Goal: Task Accomplishment & Management: Complete application form

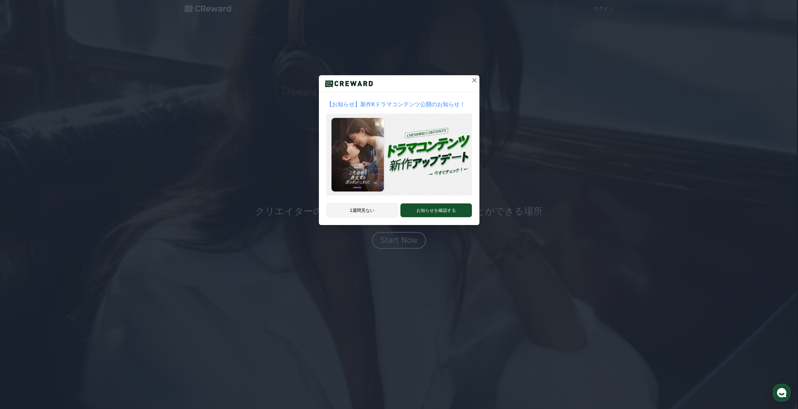
click at [367, 209] on button "1週間見ない" at bounding box center [362, 210] width 72 height 14
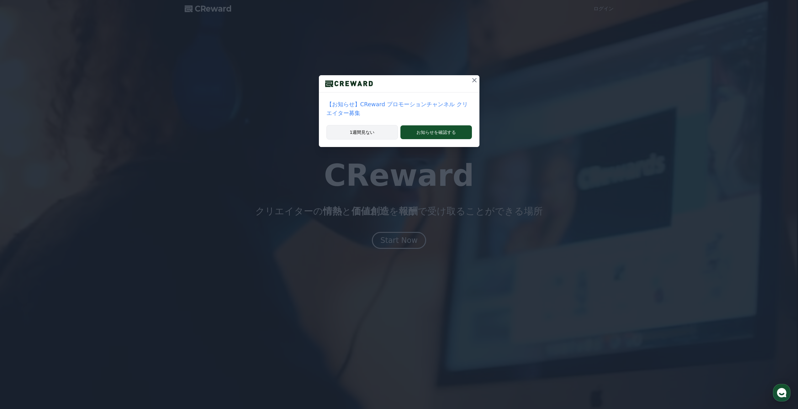
click at [366, 127] on button "1週間見ない" at bounding box center [362, 132] width 72 height 14
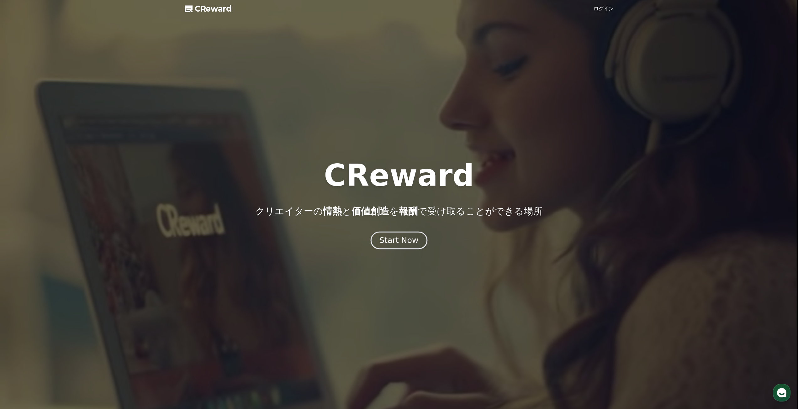
click at [404, 241] on div "Start Now" at bounding box center [398, 240] width 39 height 11
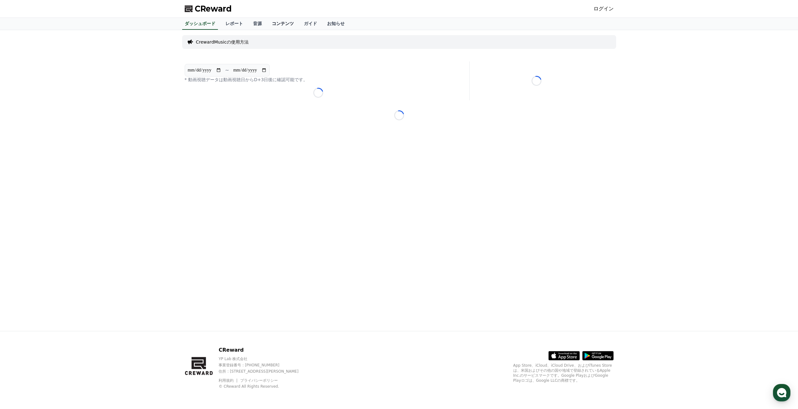
click at [267, 20] on link "コンテンツ" at bounding box center [283, 24] width 32 height 12
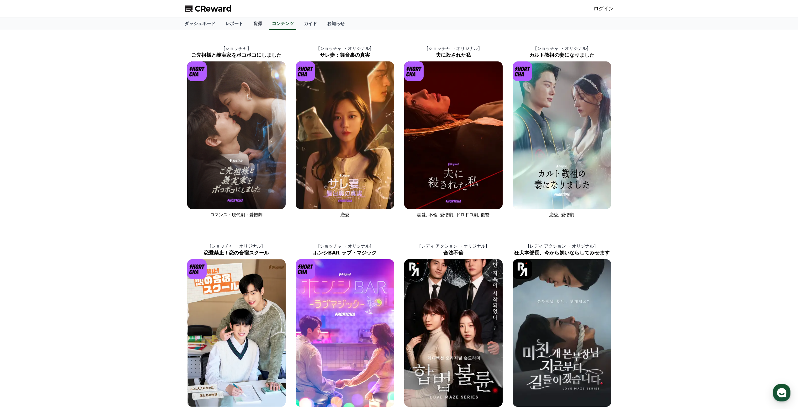
click at [248, 22] on link "音源" at bounding box center [257, 24] width 19 height 12
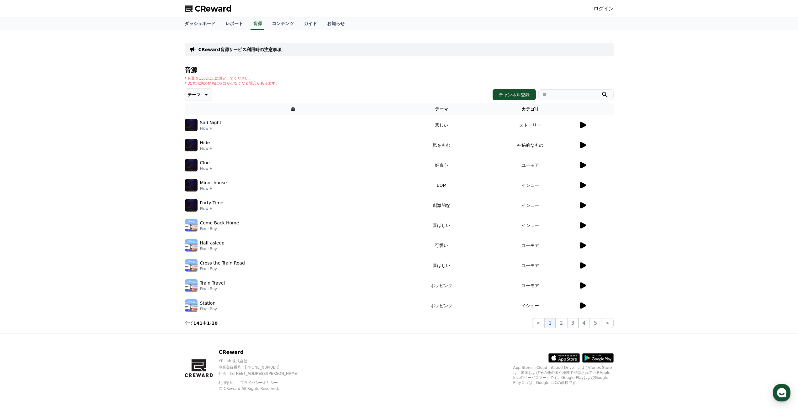
click at [609, 6] on link "ログイン" at bounding box center [604, 9] width 20 height 8
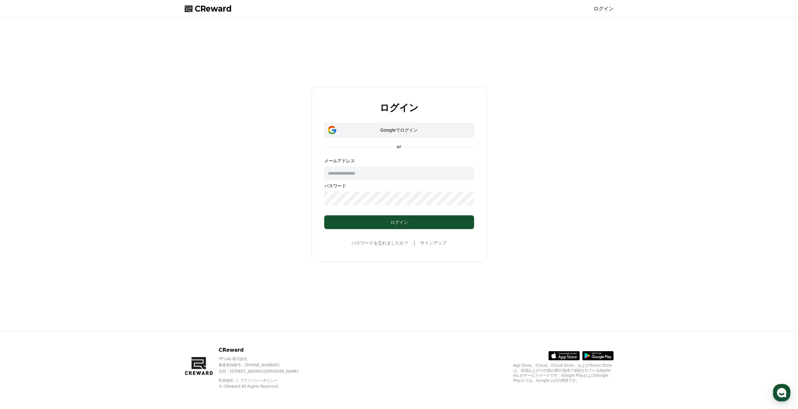
click at [373, 125] on button "Googleでログイン" at bounding box center [399, 130] width 150 height 14
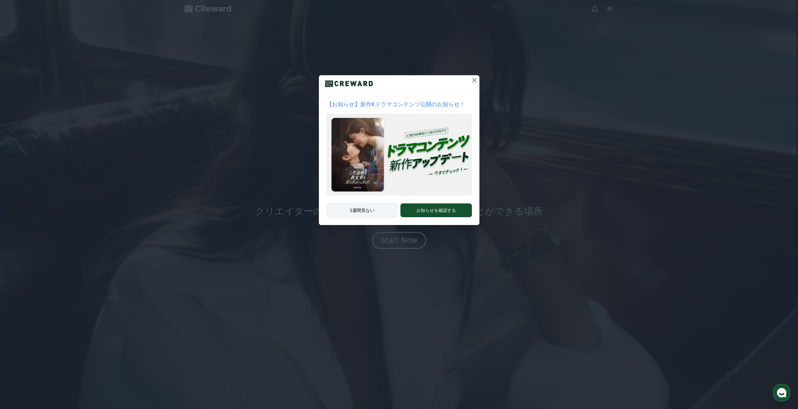
click at [360, 217] on button "1週間見ない" at bounding box center [362, 210] width 72 height 14
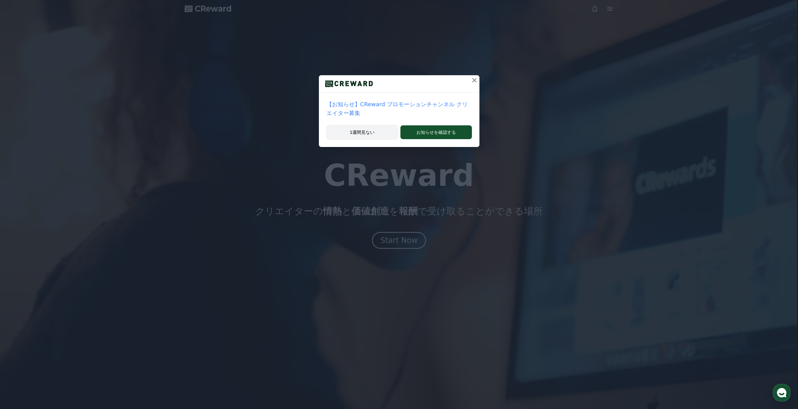
click at [361, 128] on button "1週間見ない" at bounding box center [362, 132] width 72 height 14
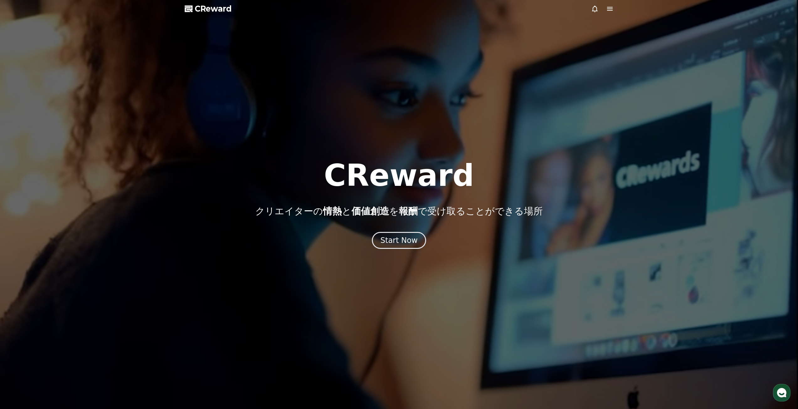
scroll to position [63, 0]
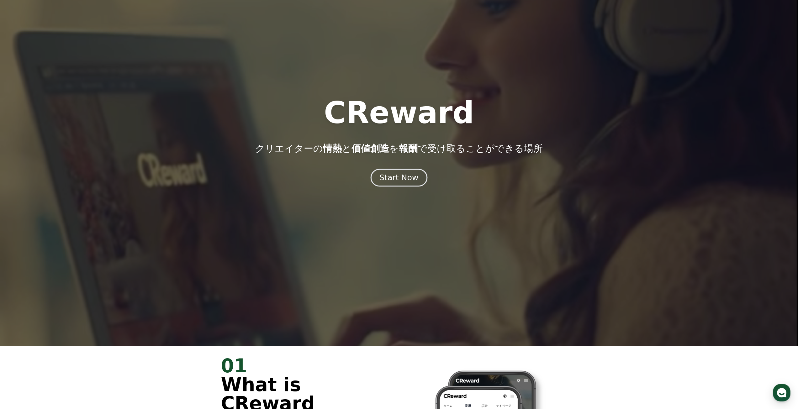
click at [392, 186] on button "Start Now" at bounding box center [399, 178] width 57 height 18
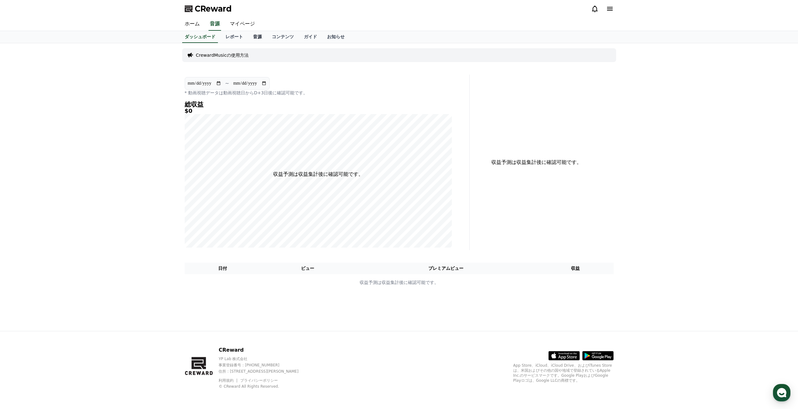
click at [248, 34] on link "音源" at bounding box center [257, 37] width 19 height 12
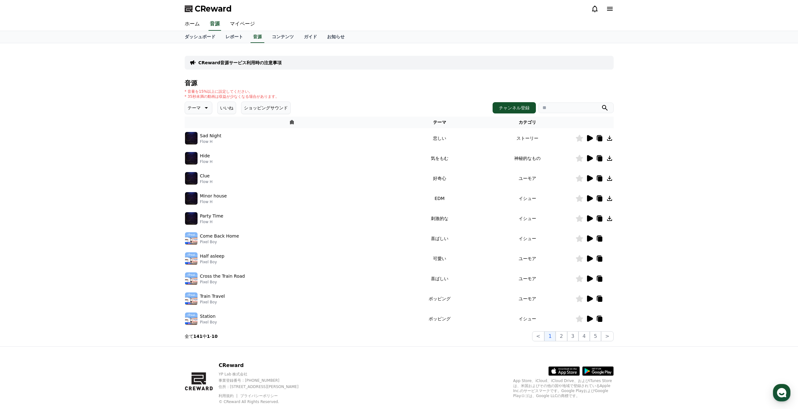
click at [587, 141] on icon at bounding box center [590, 138] width 6 height 6
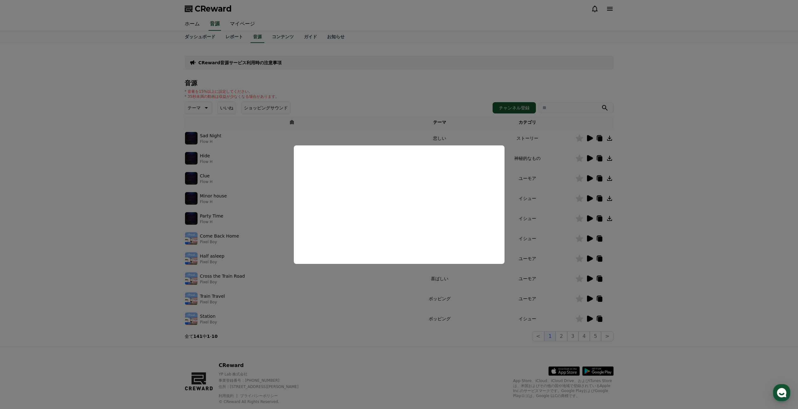
click at [429, 95] on button "close modal" at bounding box center [399, 204] width 798 height 409
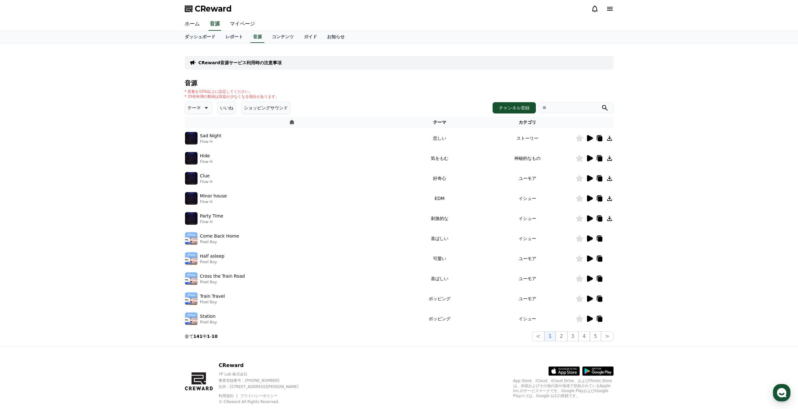
click at [593, 159] on icon at bounding box center [590, 159] width 8 height 8
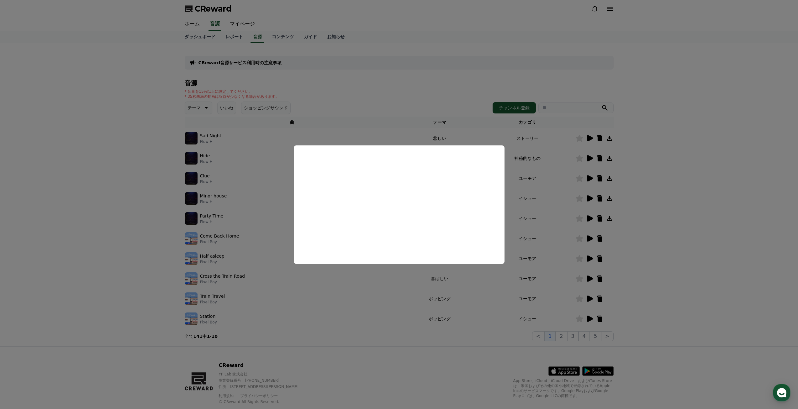
click at [414, 94] on button "close modal" at bounding box center [399, 204] width 798 height 409
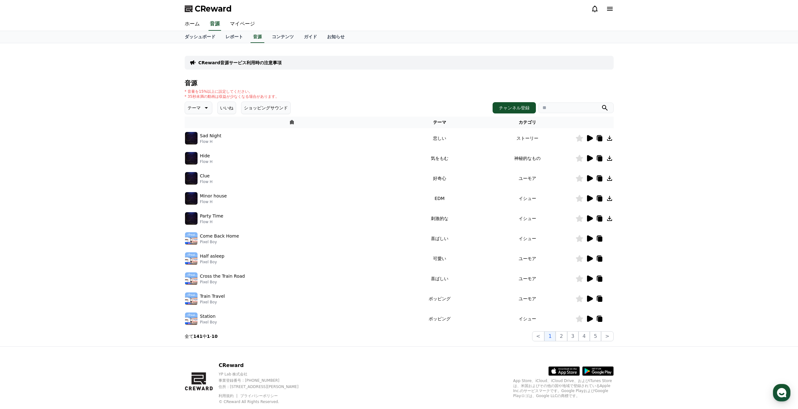
click at [586, 260] on icon at bounding box center [590, 259] width 8 height 8
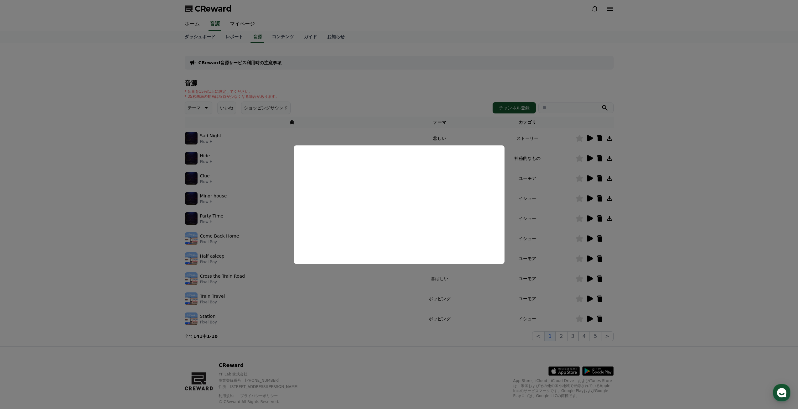
click at [388, 114] on button "close modal" at bounding box center [399, 204] width 798 height 409
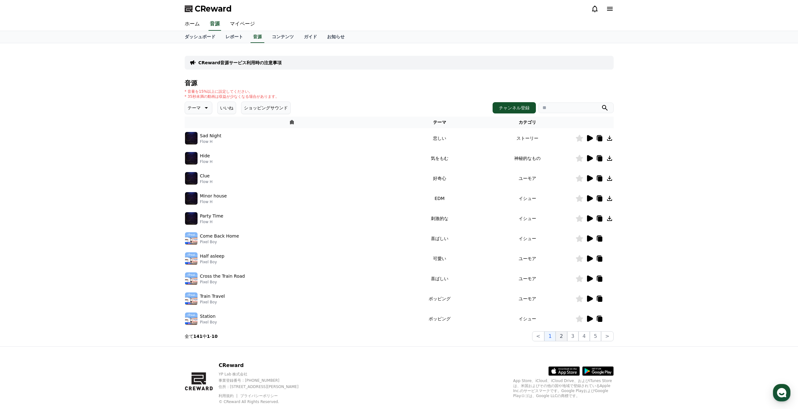
click at [559, 336] on button "2" at bounding box center [561, 336] width 11 height 10
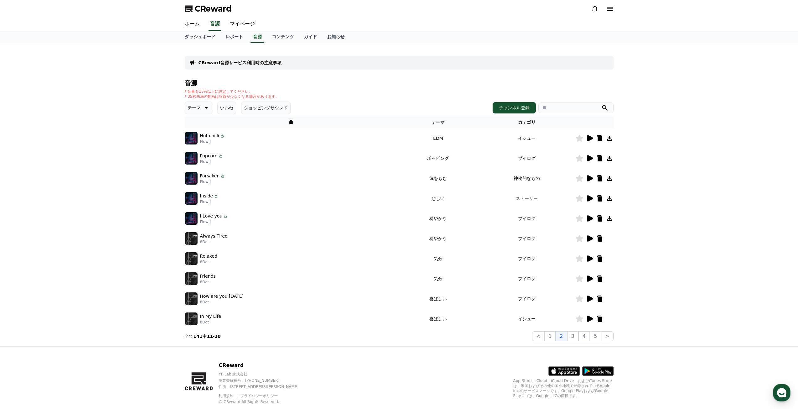
click at [559, 336] on button "2" at bounding box center [561, 336] width 11 height 10
click at [563, 336] on button "2" at bounding box center [561, 336] width 11 height 10
click at [578, 336] on button "3" at bounding box center [572, 336] width 11 height 10
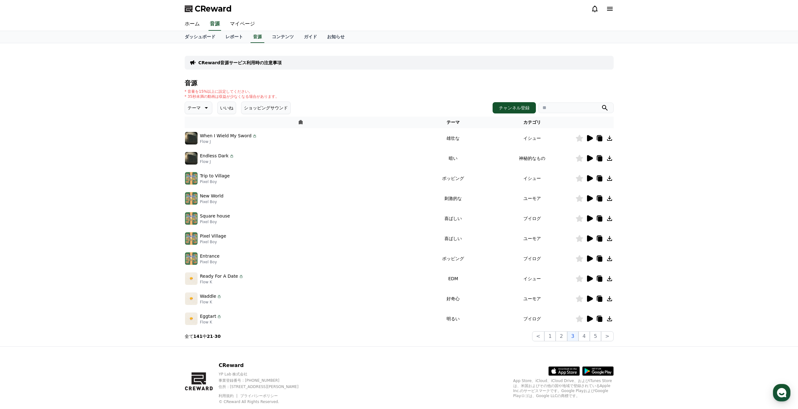
click at [589, 161] on icon at bounding box center [590, 159] width 8 height 8
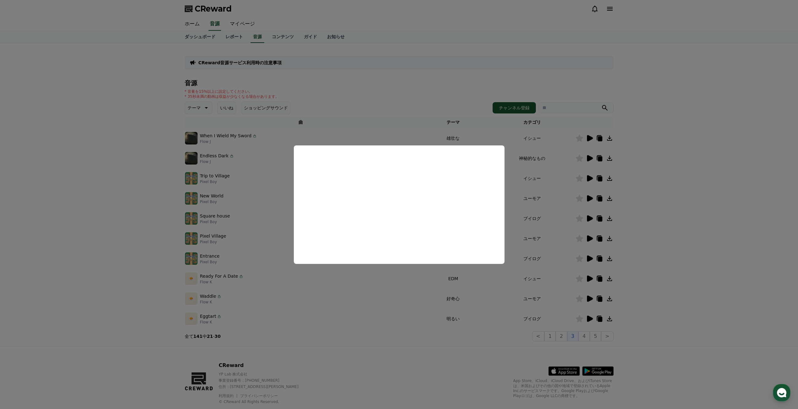
click at [555, 175] on button "close modal" at bounding box center [399, 204] width 798 height 409
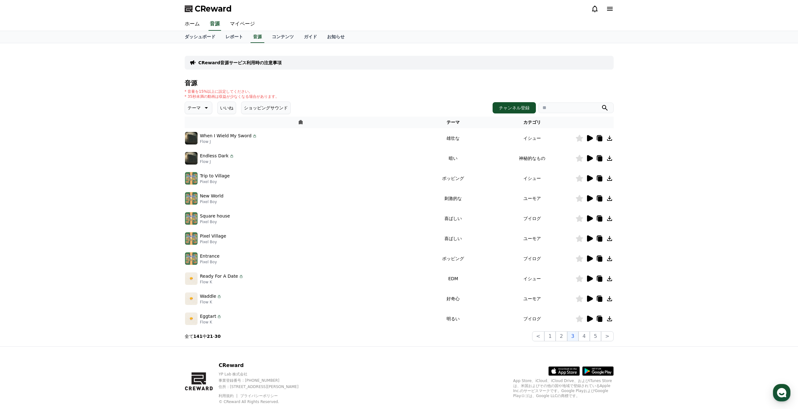
click at [590, 140] on icon at bounding box center [590, 138] width 6 height 6
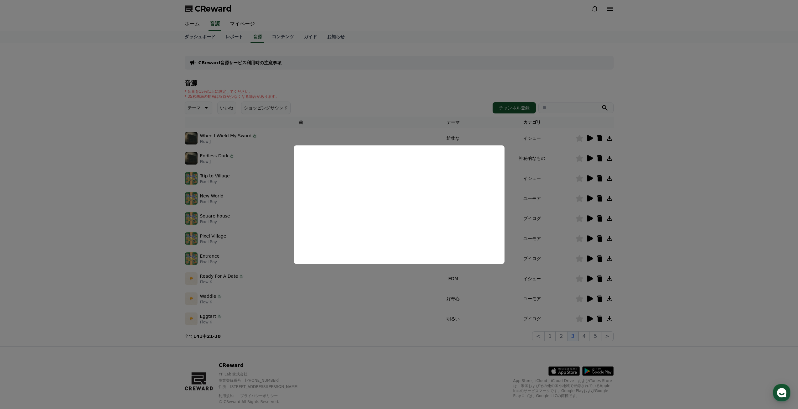
click at [440, 124] on button "close modal" at bounding box center [399, 204] width 798 height 409
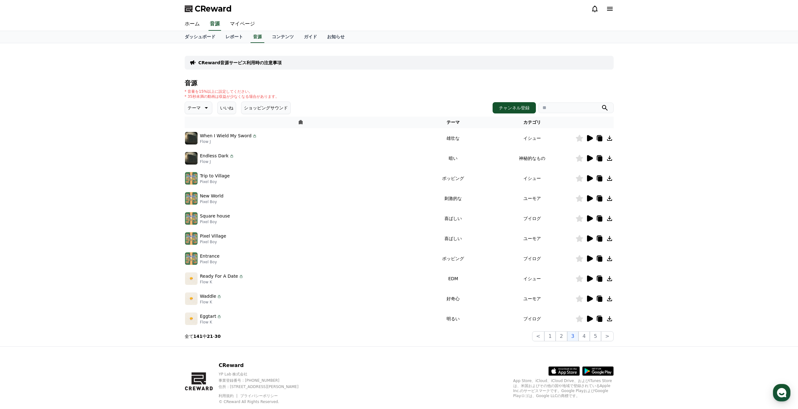
click at [607, 137] on icon at bounding box center [610, 139] width 8 height 8
click at [608, 8] on icon at bounding box center [610, 9] width 6 height 4
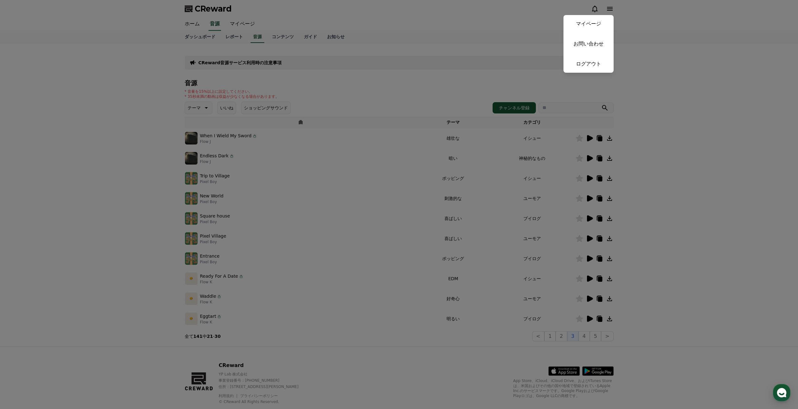
click at [478, 21] on button "close" at bounding box center [399, 204] width 798 height 409
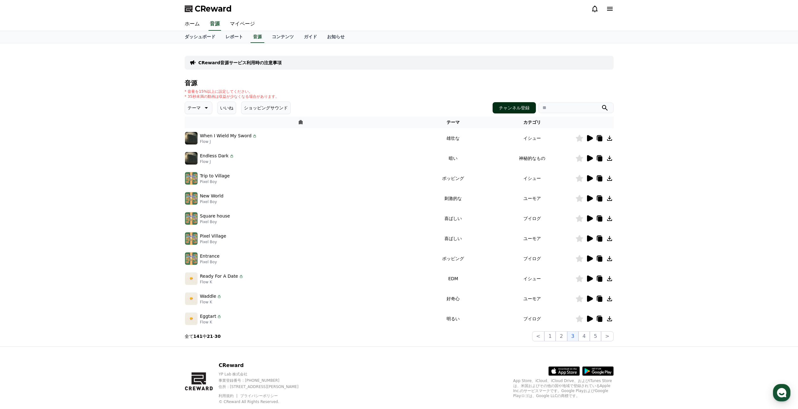
click at [522, 108] on button "チャンネル登録" at bounding box center [514, 107] width 43 height 11
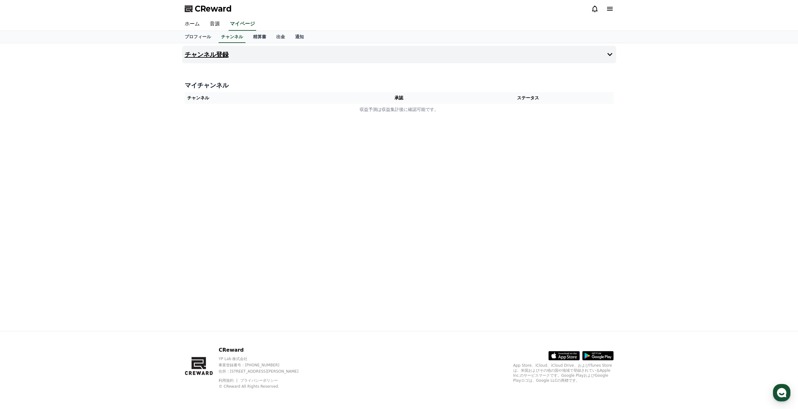
click at [240, 58] on button "チャンネル登録" at bounding box center [399, 55] width 434 height 18
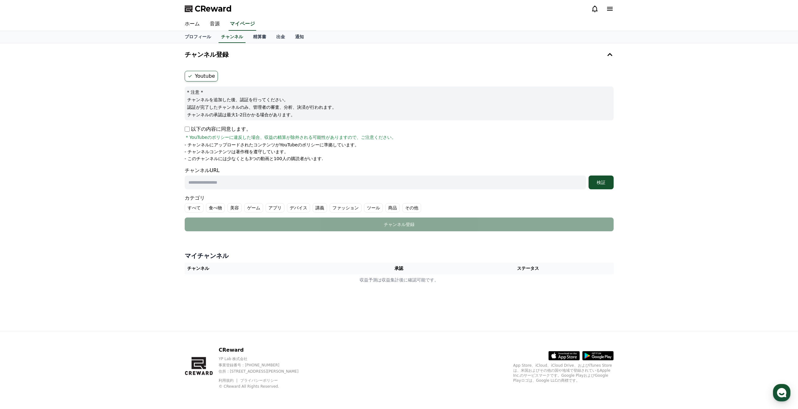
click at [213, 77] on label "Youtube" at bounding box center [201, 76] width 33 height 11
click at [208, 132] on p "以下の内容に同意します。" at bounding box center [218, 129] width 66 height 8
click at [190, 131] on p "以下の内容に同意します。" at bounding box center [218, 129] width 66 height 8
click at [206, 186] on input "text" at bounding box center [385, 183] width 401 height 14
paste input "**********"
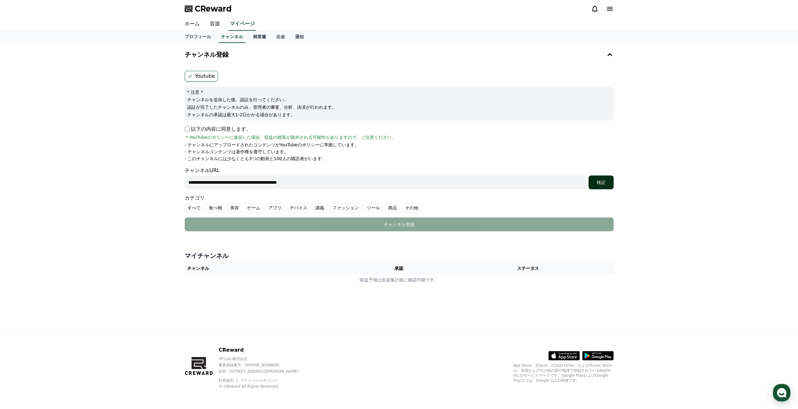
type input "**********"
click at [602, 181] on div "検証" at bounding box center [601, 182] width 20 height 6
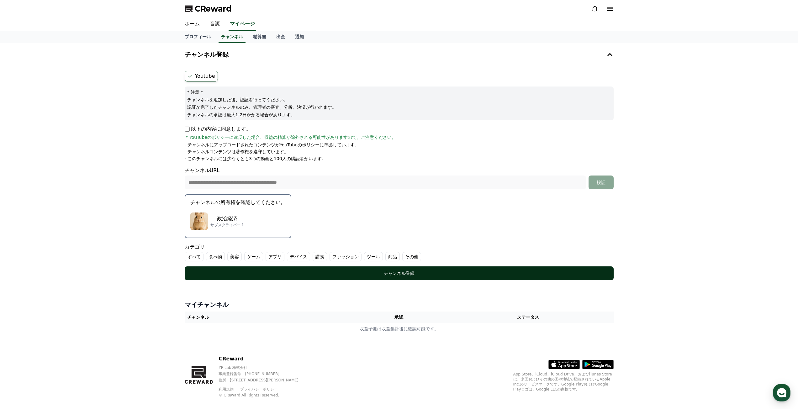
click at [341, 272] on div "チャンネル登録" at bounding box center [399, 273] width 404 height 6
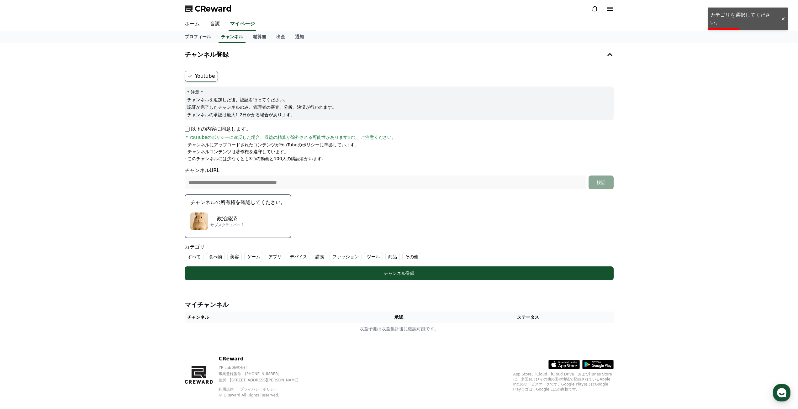
click at [402, 256] on label "その他" at bounding box center [411, 256] width 19 height 9
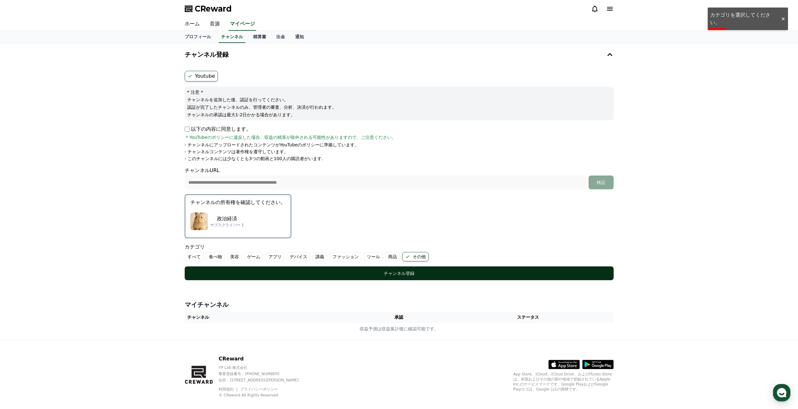
click at [381, 276] on div "チャンネル登録" at bounding box center [399, 273] width 404 height 6
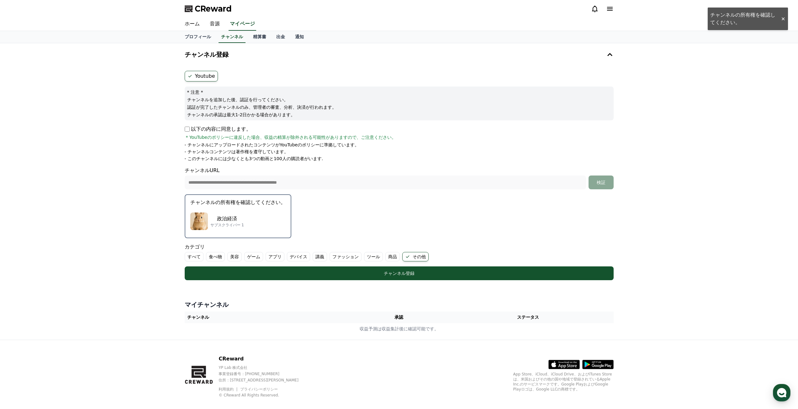
click at [263, 207] on button "チャンネルの所有権を確認してください。 政治経済 サブスクライバー 1" at bounding box center [238, 216] width 107 height 44
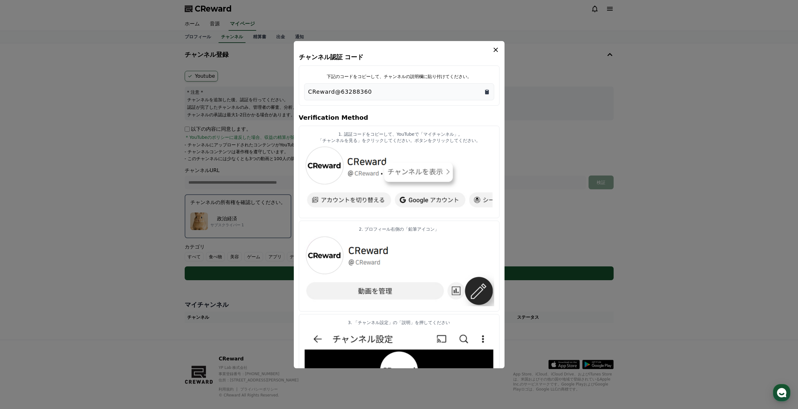
click at [486, 94] on icon "Copy to clipboard" at bounding box center [487, 92] width 6 height 6
click at [487, 92] on icon "Copy to clipboard" at bounding box center [487, 92] width 4 height 5
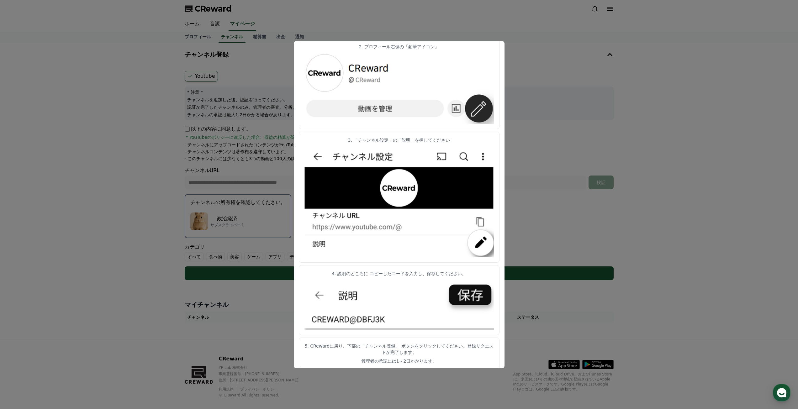
scroll to position [9, 0]
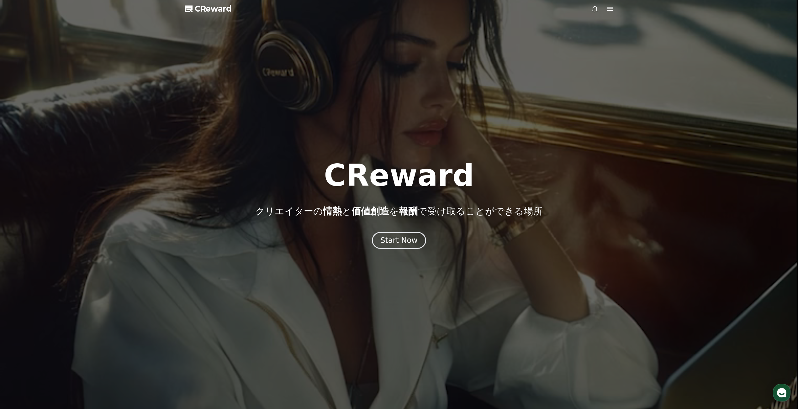
click at [405, 242] on div "Start Now" at bounding box center [398, 240] width 37 height 10
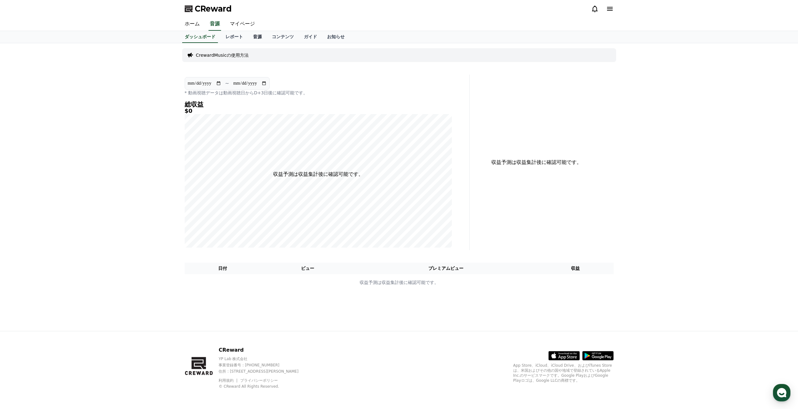
click at [249, 38] on link "音源" at bounding box center [257, 37] width 19 height 12
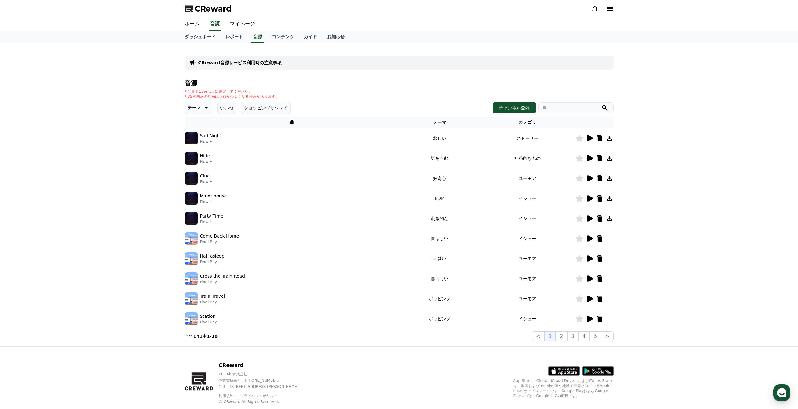
click at [591, 136] on icon at bounding box center [590, 139] width 8 height 8
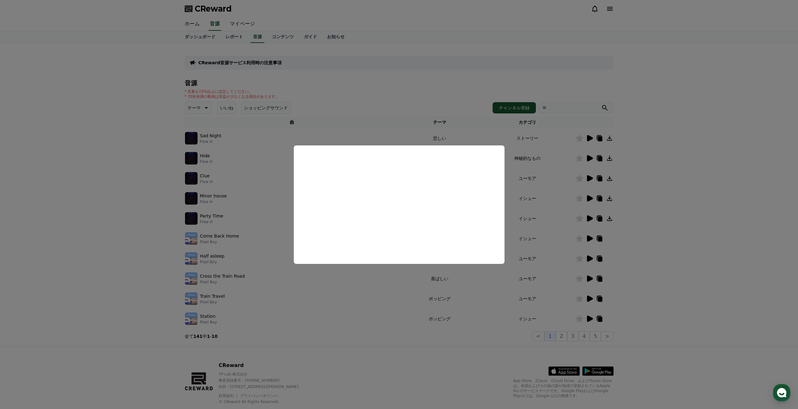
click at [530, 196] on button "close modal" at bounding box center [399, 204] width 798 height 409
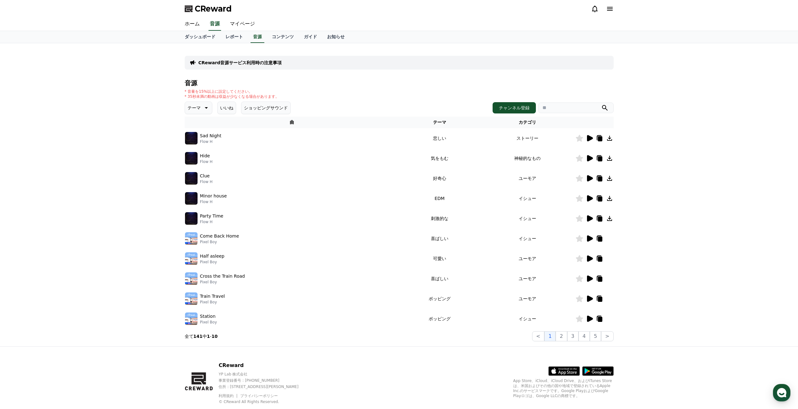
click at [588, 199] on icon at bounding box center [590, 198] width 6 height 6
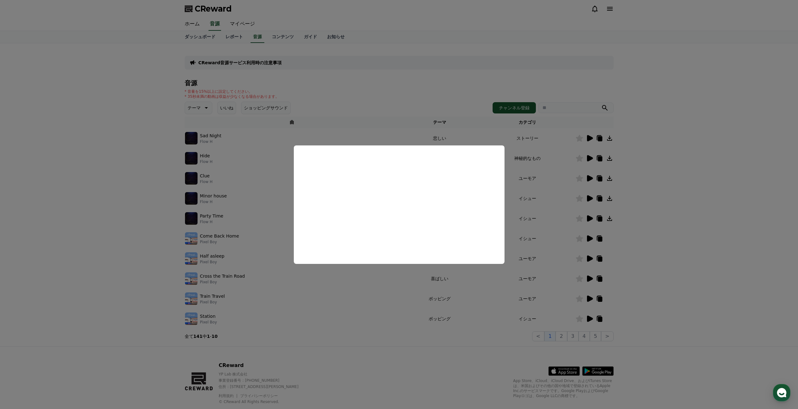
click at [575, 214] on button "close modal" at bounding box center [399, 204] width 798 height 409
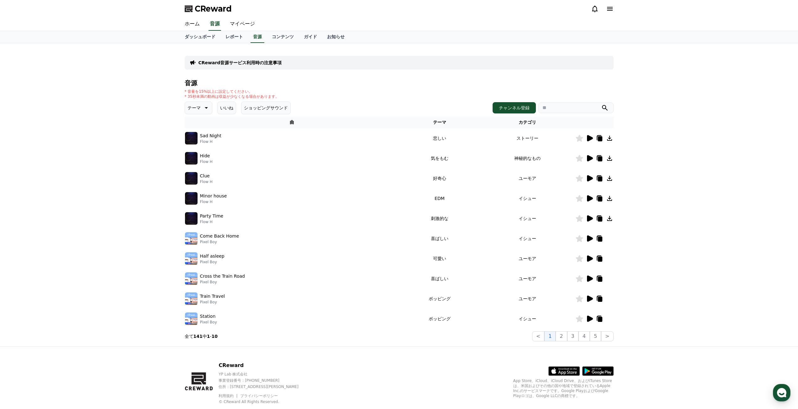
click at [587, 218] on icon at bounding box center [590, 218] width 6 height 6
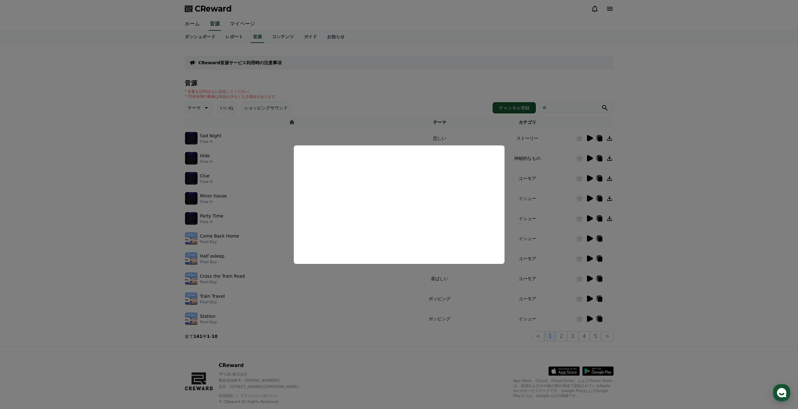
click at [592, 218] on button "close modal" at bounding box center [399, 204] width 798 height 409
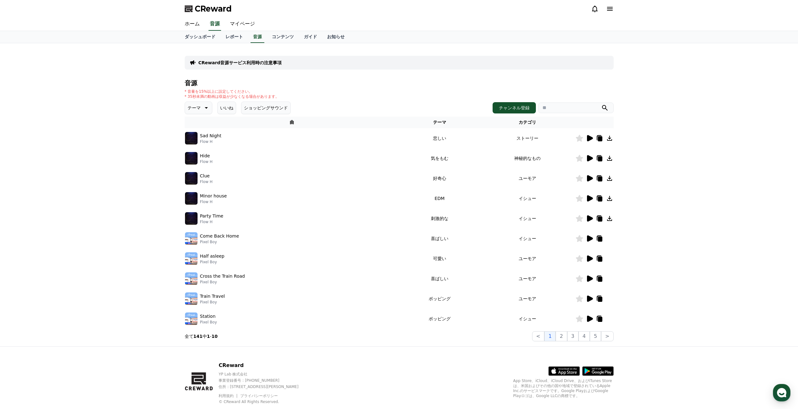
click at [592, 218] on icon at bounding box center [590, 218] width 6 height 6
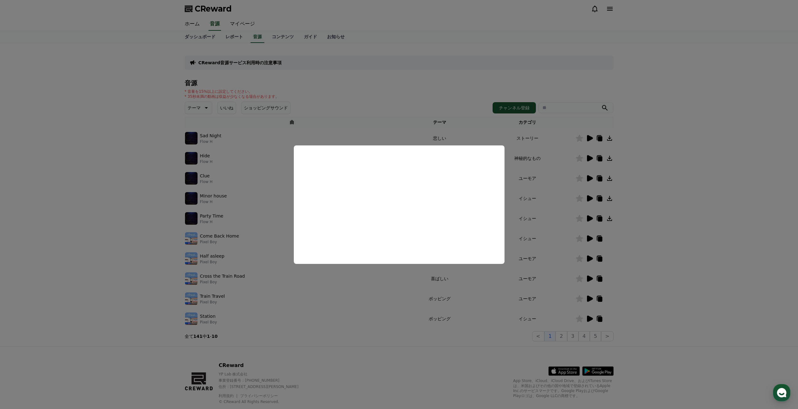
click at [547, 209] on button "close modal" at bounding box center [399, 204] width 798 height 409
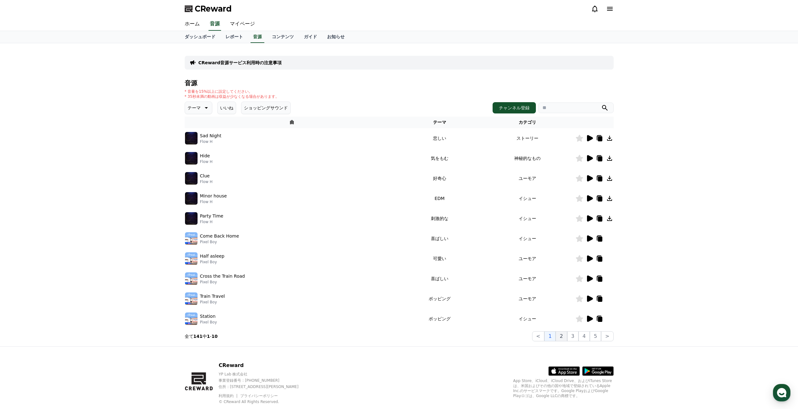
click at [562, 337] on button "2" at bounding box center [561, 336] width 11 height 10
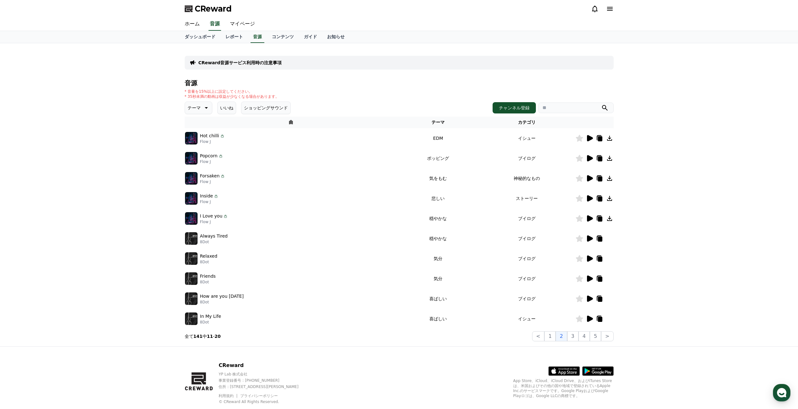
click at [591, 139] on icon at bounding box center [590, 138] width 6 height 6
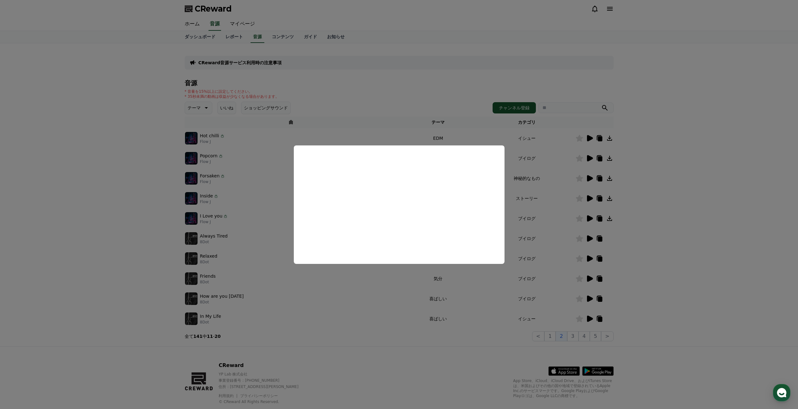
click at [519, 214] on button "close modal" at bounding box center [399, 204] width 798 height 409
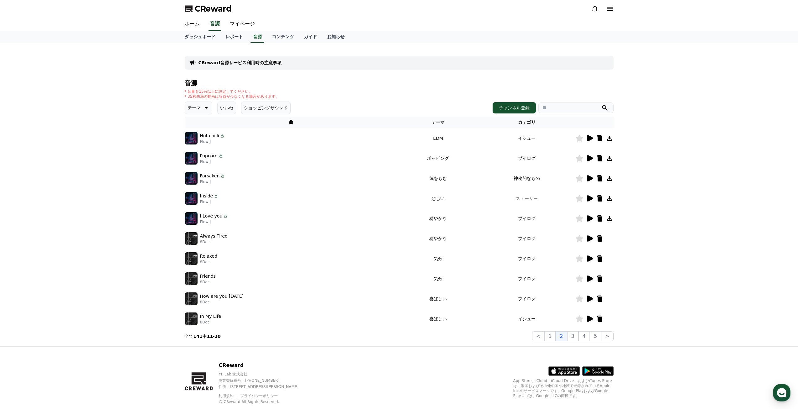
click at [591, 180] on icon at bounding box center [590, 178] width 6 height 6
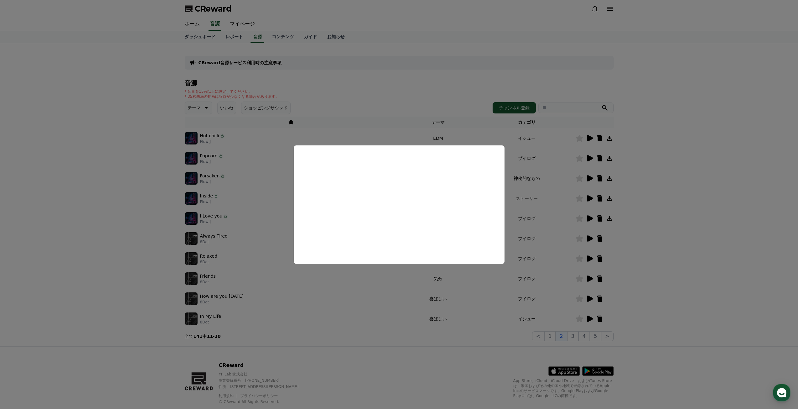
click at [520, 187] on button "close modal" at bounding box center [399, 204] width 798 height 409
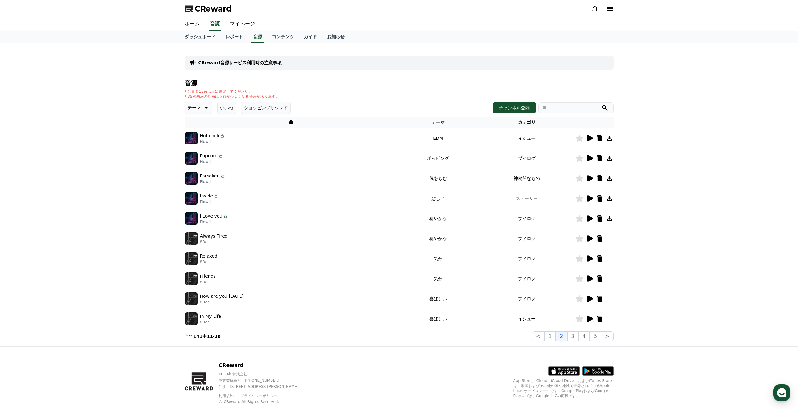
click at [612, 178] on icon at bounding box center [610, 179] width 8 height 8
click at [199, 12] on span "CReward" at bounding box center [213, 9] width 37 height 10
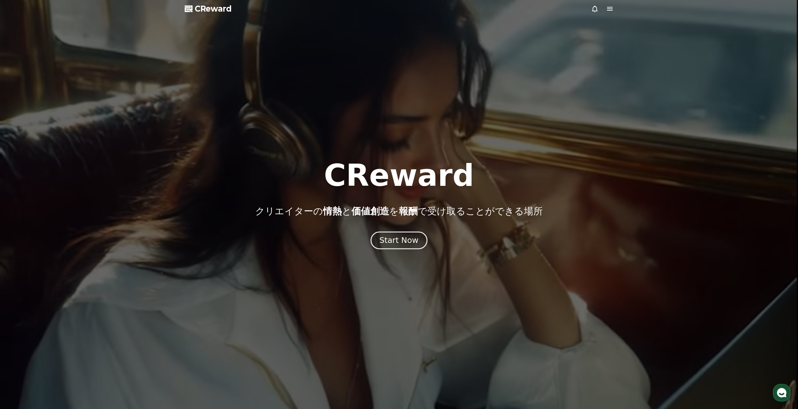
click at [379, 248] on button "Start Now" at bounding box center [399, 240] width 57 height 18
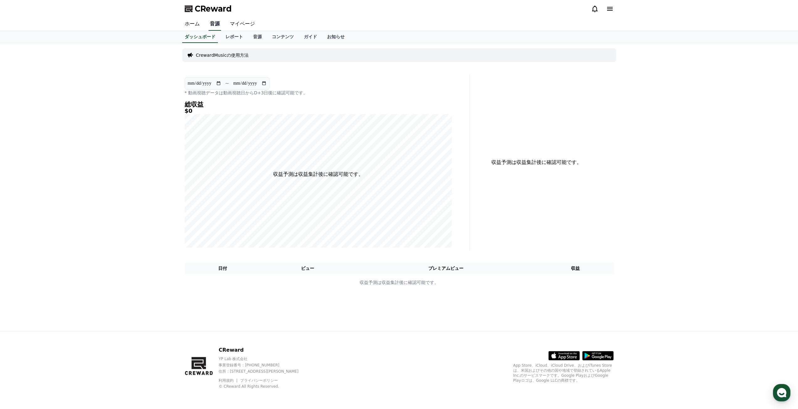
click at [209, 25] on link "音源" at bounding box center [215, 24] width 13 height 13
click at [248, 40] on link "音源" at bounding box center [257, 37] width 19 height 12
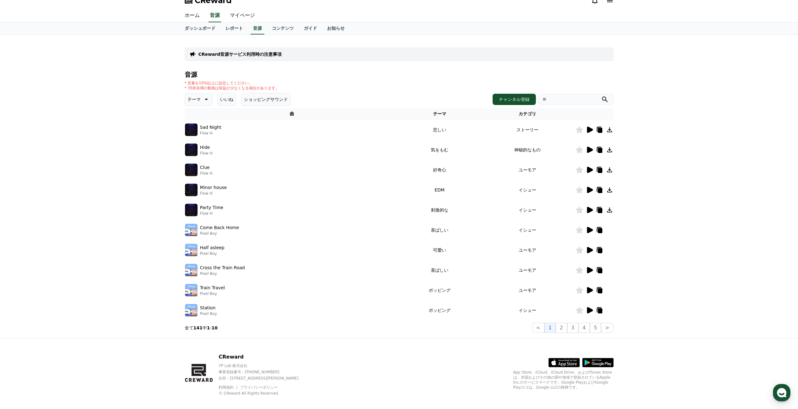
scroll to position [15, 0]
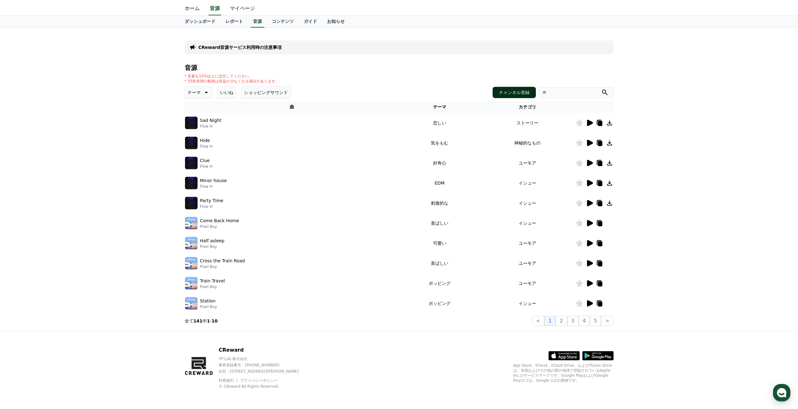
click at [510, 94] on button "チャンネル登録" at bounding box center [514, 92] width 43 height 11
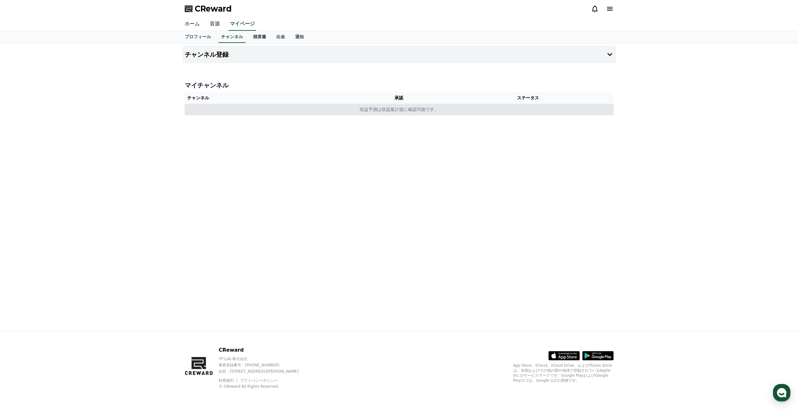
click at [235, 110] on td "収益予測は収益集計後に確認可能です。" at bounding box center [399, 110] width 429 height 12
click at [381, 112] on td "収益予測は収益集計後に確認可能です。" at bounding box center [399, 110] width 429 height 12
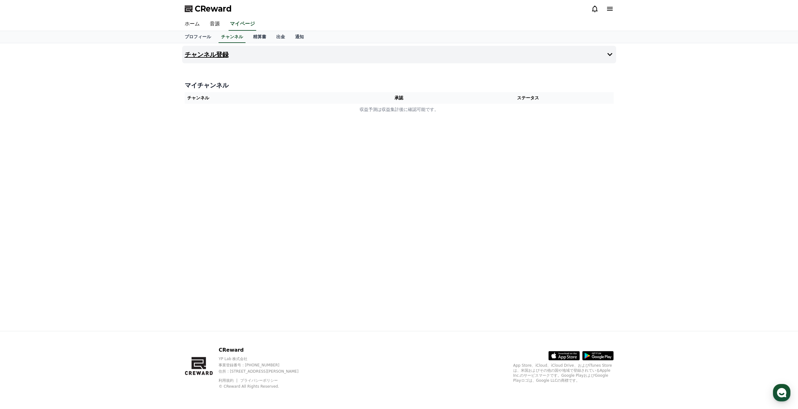
click at [267, 50] on button "チャンネル登録" at bounding box center [399, 55] width 434 height 18
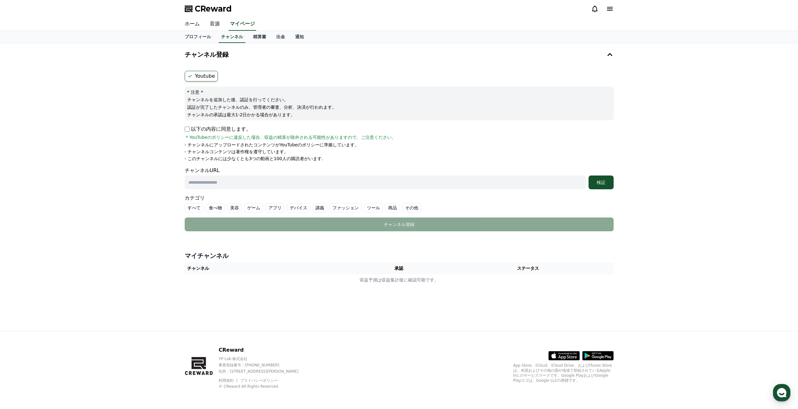
click at [214, 125] on form "Youtube * 注意 * チャンネルを追加した後、認証を行ってください。 認証が完了したチャンネルのみ、管理者の審査、分析、決済が行われます。 チャンネル…" at bounding box center [399, 151] width 429 height 161
click at [402, 212] on label "その他" at bounding box center [411, 207] width 19 height 9
click at [481, 179] on input "text" at bounding box center [385, 183] width 401 height 14
type input "**********"
click at [602, 187] on button "検証" at bounding box center [601, 183] width 25 height 14
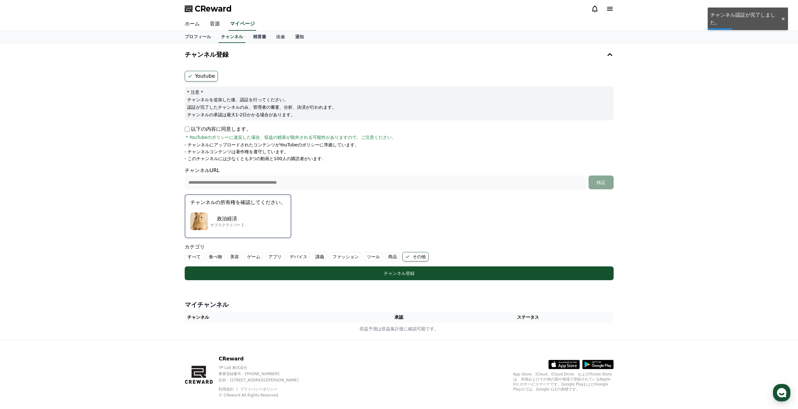
click at [257, 223] on div "政治経済 サブスクライバー 1" at bounding box center [237, 221] width 95 height 25
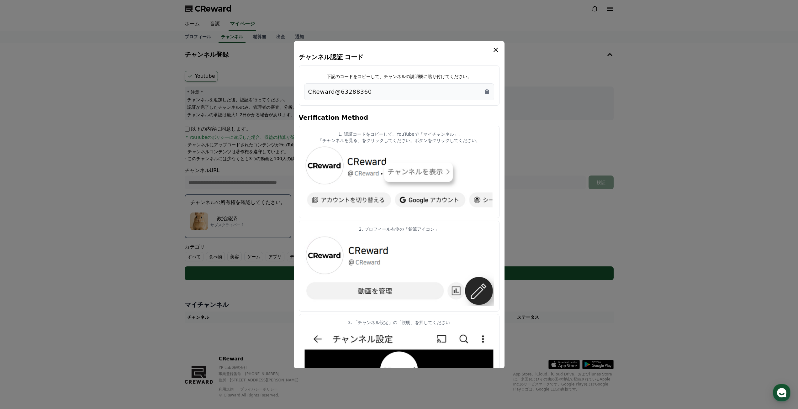
click at [492, 52] on icon "modal" at bounding box center [496, 50] width 8 height 8
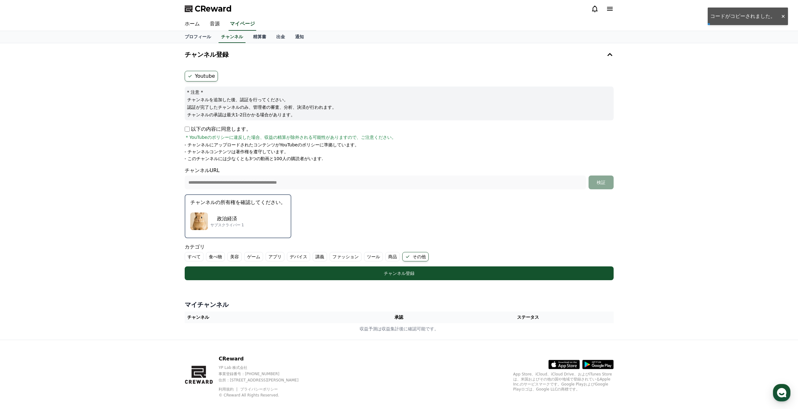
scroll to position [9, 0]
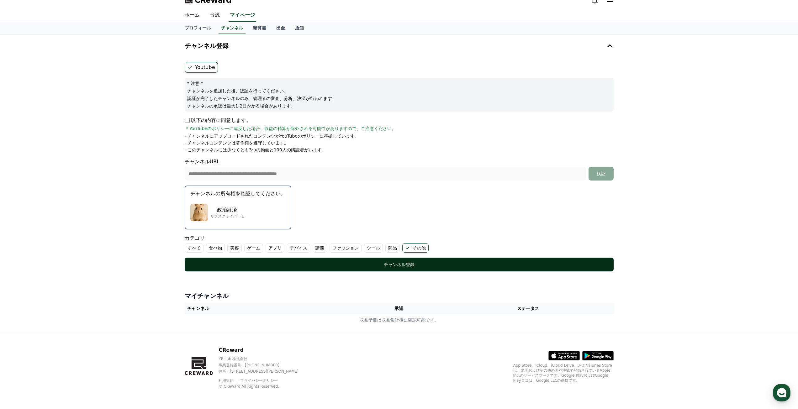
click at [334, 267] on div "チャンネル登録" at bounding box center [399, 264] width 404 height 6
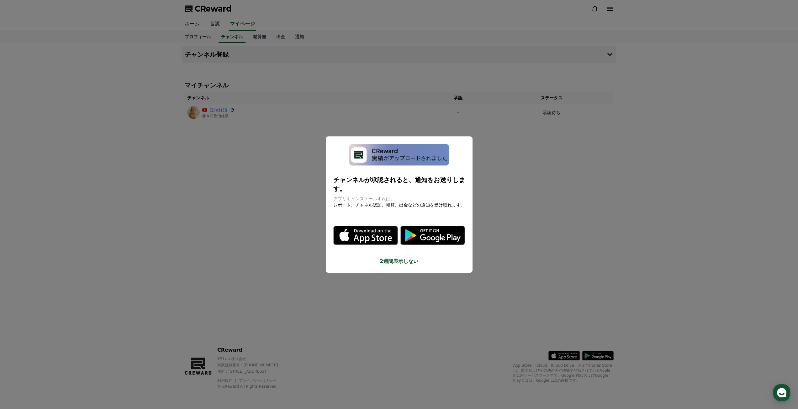
click at [517, 211] on button "close modal" at bounding box center [399, 204] width 798 height 409
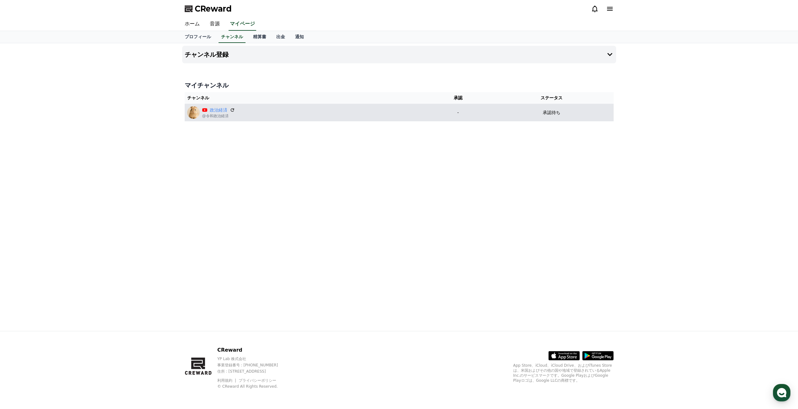
click at [547, 114] on div "承認待ち" at bounding box center [551, 112] width 119 height 7
